Goal: Task Accomplishment & Management: Manage account settings

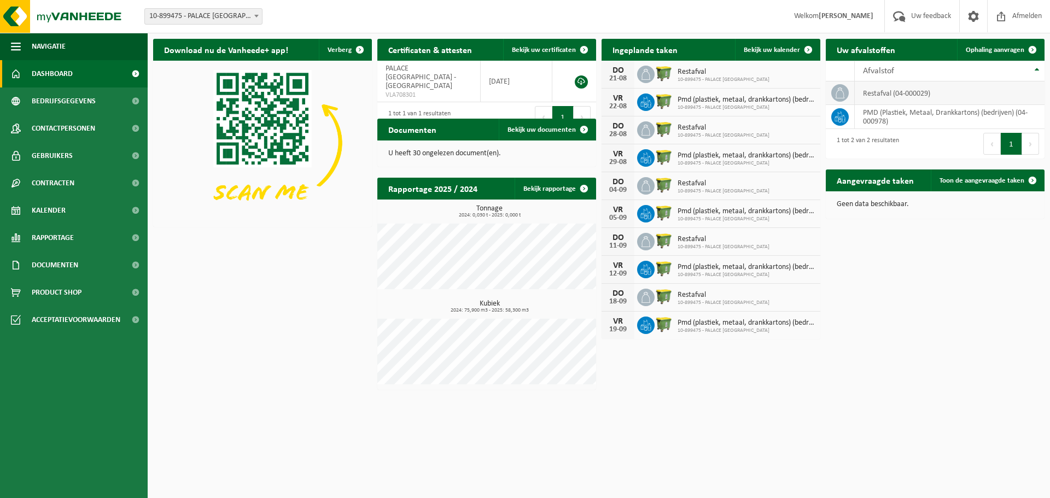
click at [1018, 89] on td "restafval (04-000029)" at bounding box center [950, 94] width 190 height 24
click at [775, 50] on span "Bekijk uw kalender" at bounding box center [772, 49] width 56 height 7
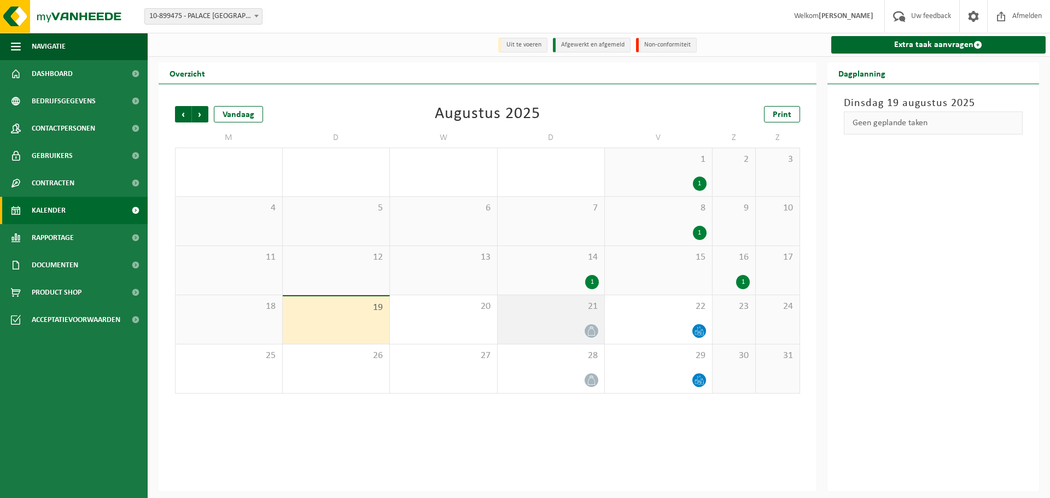
click at [591, 333] on icon at bounding box center [591, 331] width 9 height 9
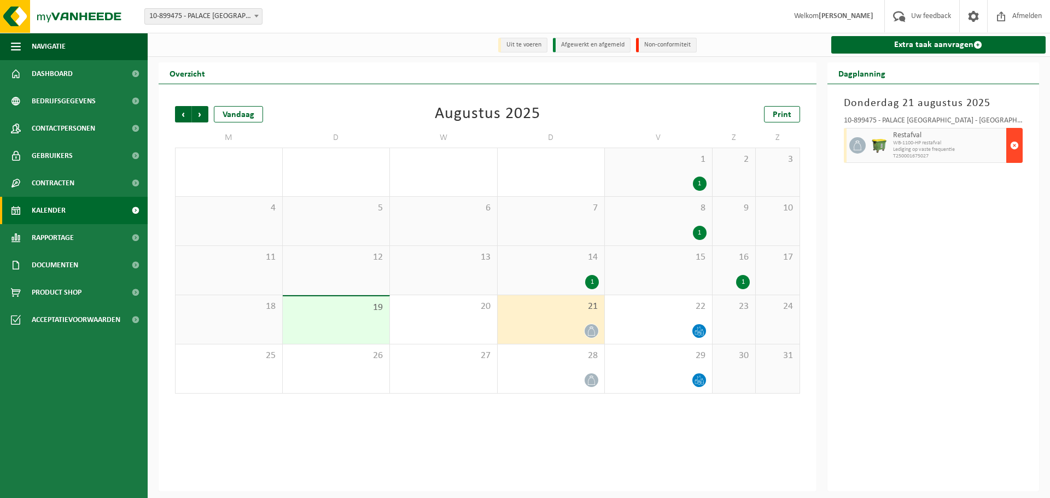
click at [1018, 152] on span "button" at bounding box center [1014, 146] width 9 height 22
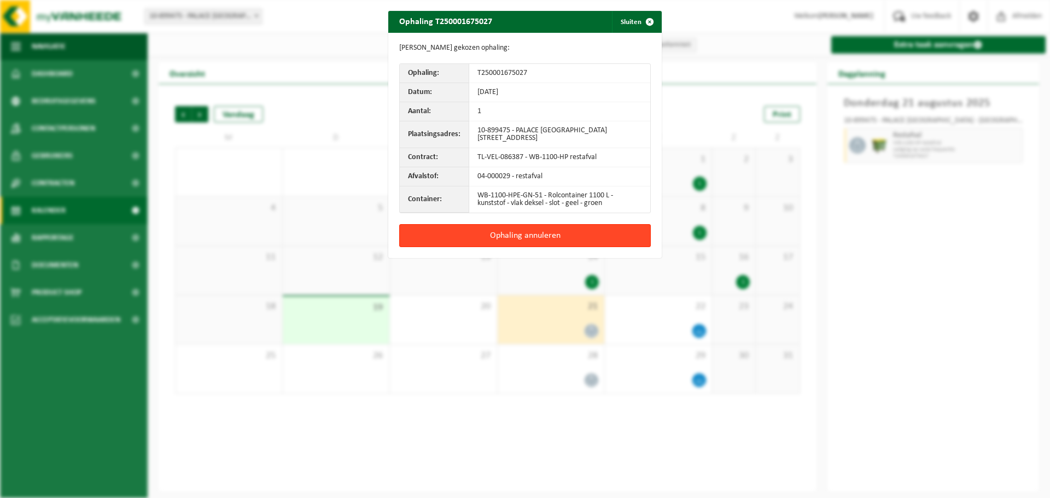
click at [516, 236] on button "Ophaling annuleren" at bounding box center [525, 235] width 252 height 23
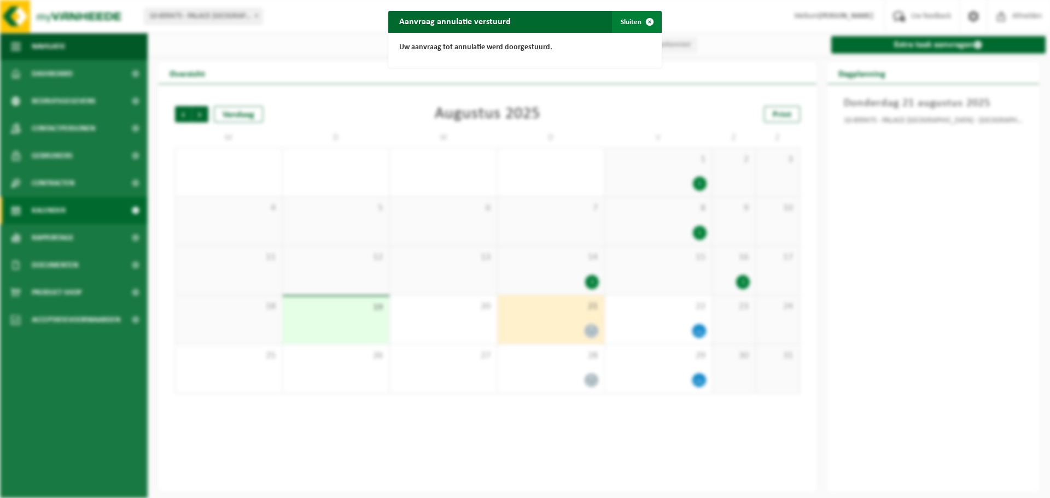
click at [639, 20] on span "button" at bounding box center [650, 22] width 22 height 22
